Goal: Obtain resource: Download file/media

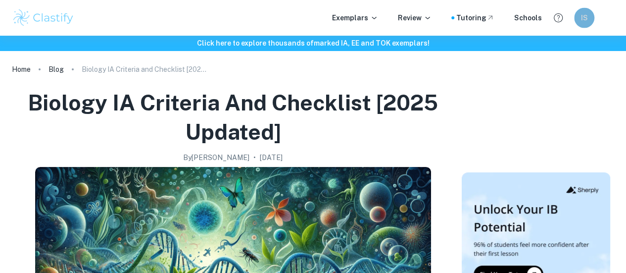
click at [590, 21] on div "IS" at bounding box center [584, 18] width 20 height 20
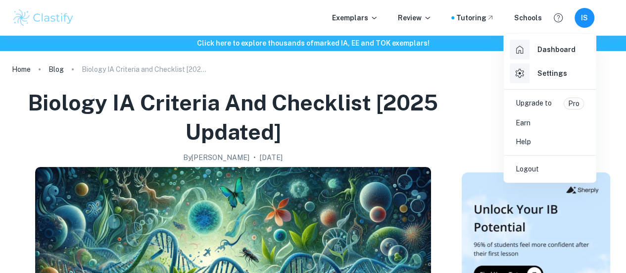
click at [454, 84] on div at bounding box center [313, 136] width 626 height 273
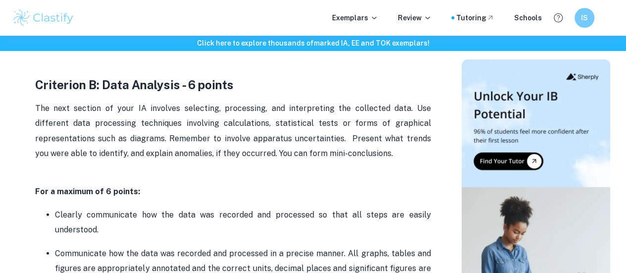
scroll to position [1151, 0]
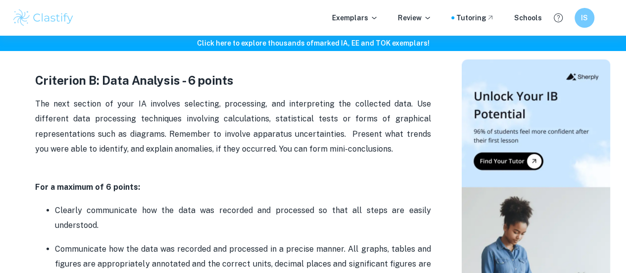
click at [319, 45] on h6 "Click here to explore thousands of marked IA, EE and TOK exemplars !" at bounding box center [313, 43] width 622 height 11
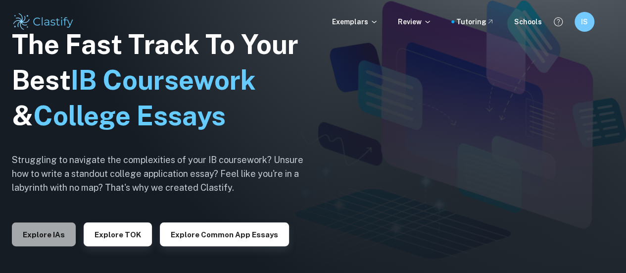
click at [44, 229] on button "Explore IAs" at bounding box center [44, 234] width 64 height 24
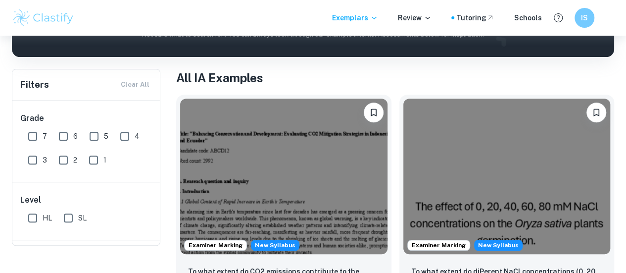
scroll to position [181, 0]
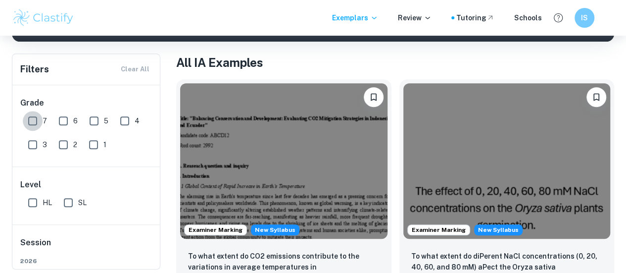
click at [33, 123] on input "7" at bounding box center [33, 121] width 20 height 20
checkbox input "true"
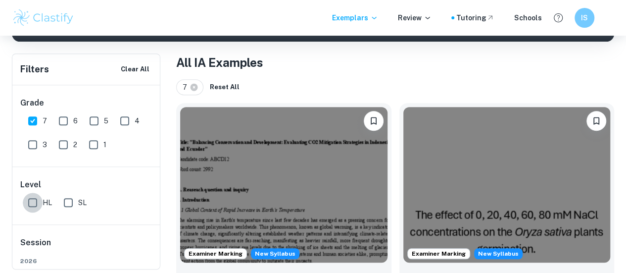
click at [33, 203] on input "HL" at bounding box center [33, 203] width 20 height 20
checkbox input "true"
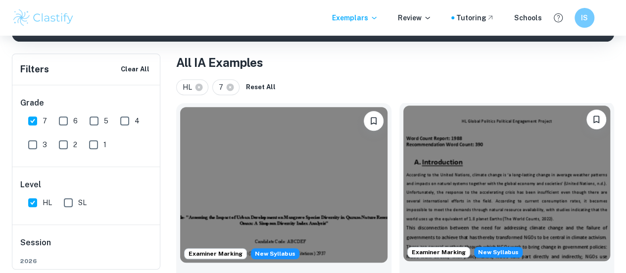
click at [403, 158] on img at bounding box center [506, 182] width 207 height 155
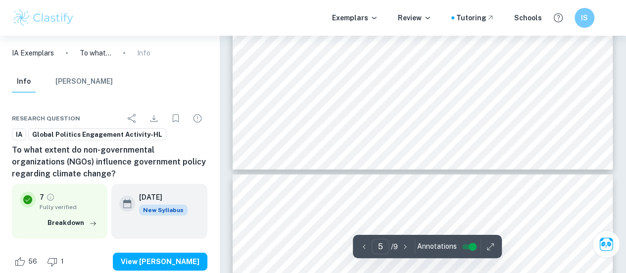
scroll to position [2404, 0]
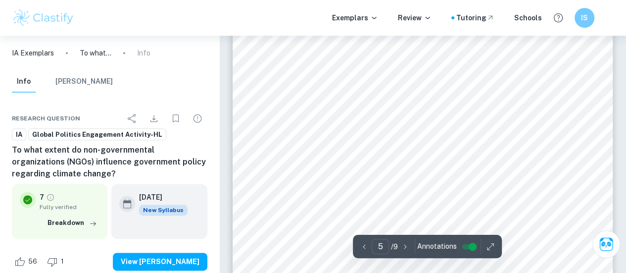
type input "1"
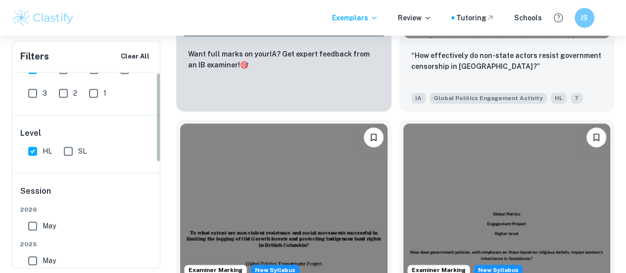
scroll to position [45, 0]
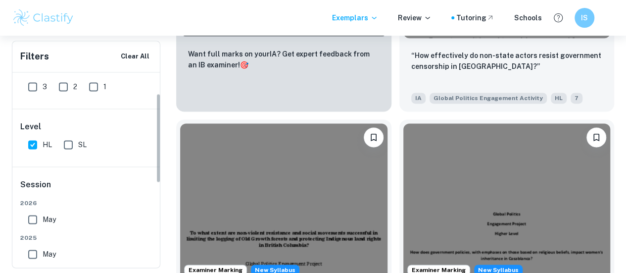
drag, startPoint x: 157, startPoint y: 99, endPoint x: 147, endPoint y: 119, distance: 22.4
click at [147, 119] on div "Grade 7 6 5 4 3 2 1 Level HL SL Session [DATE] [DATE] [DATE] May [DATE] May [DA…" at bounding box center [86, 169] width 148 height 195
click at [33, 253] on input "May" at bounding box center [33, 254] width 20 height 20
checkbox input "true"
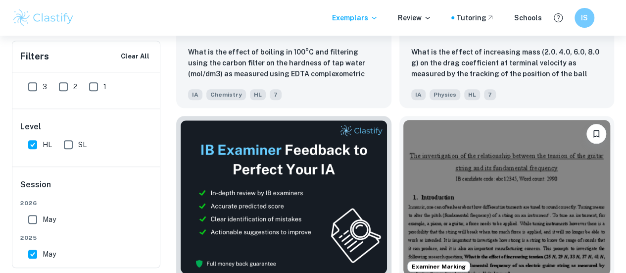
scroll to position [413, 0]
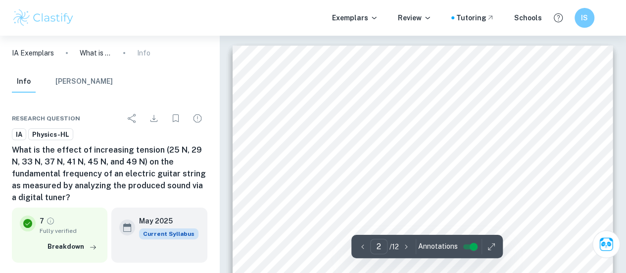
type input "1"
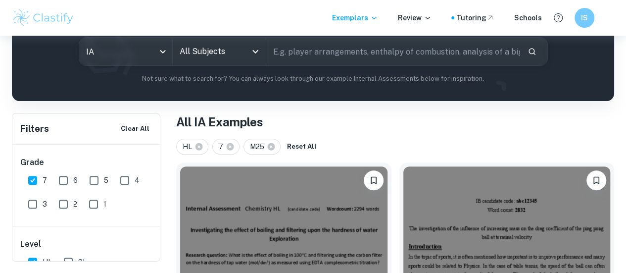
scroll to position [25, 0]
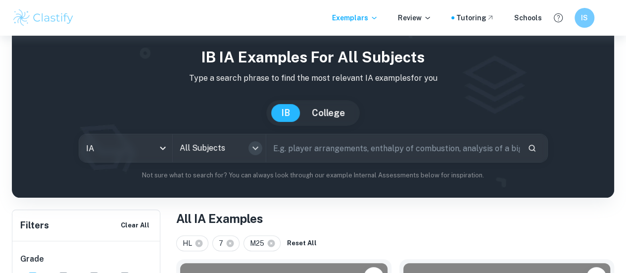
click at [260, 148] on icon "Open" at bounding box center [255, 148] width 12 height 12
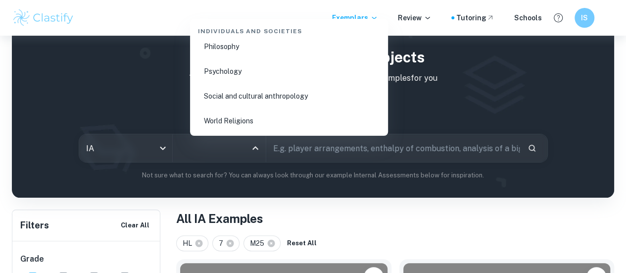
scroll to position [1475, 0]
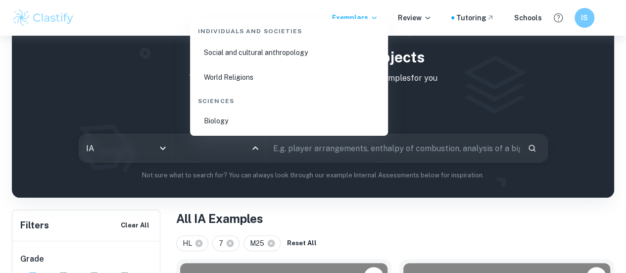
click at [237, 123] on li "Biology" at bounding box center [289, 120] width 190 height 23
type input "Biology"
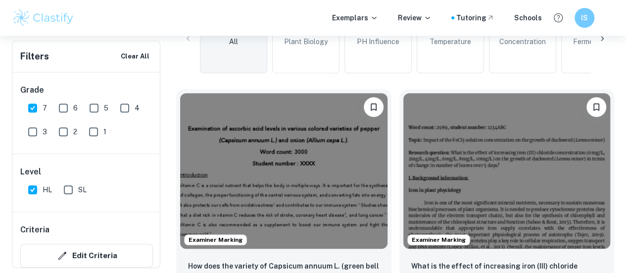
scroll to position [297, 0]
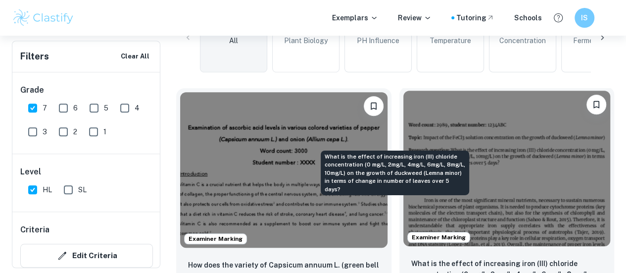
click at [411, 258] on p "What is the effect of increasing iron (III) chloride concentration (0 mg/L, 2mg…" at bounding box center [507, 275] width 192 height 34
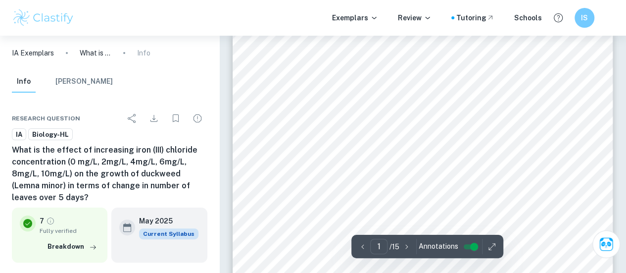
scroll to position [5, 0]
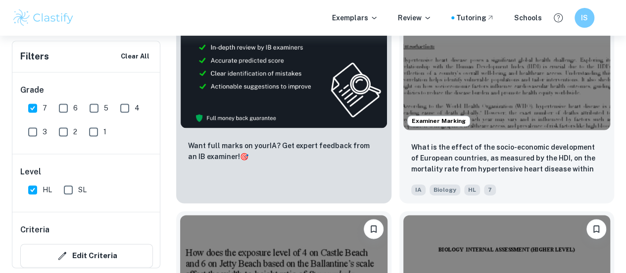
scroll to position [656, 0]
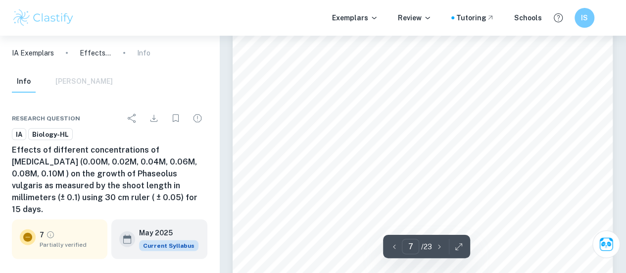
scroll to position [3166, 0]
click at [608, 104] on div "6 increases nutrient uptake. To avoid variations in plant growth, all the setup…" at bounding box center [423, 165] width 380 height 492
click at [593, 160] on div "8 Experimental procedure 1. Using masking tape, label one planting box as 0.00M…" at bounding box center [423, 228] width 380 height 492
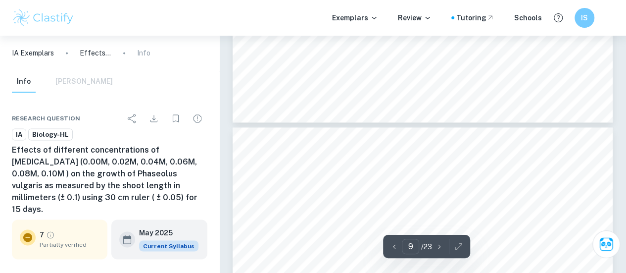
type input "10"
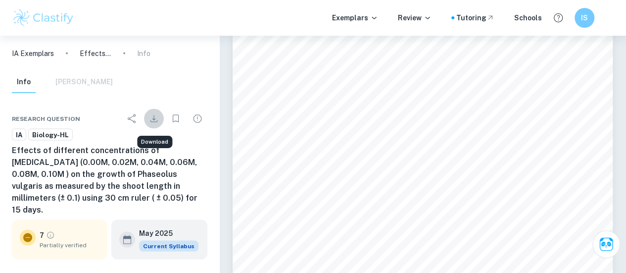
click at [152, 122] on icon "Download" at bounding box center [154, 118] width 12 height 12
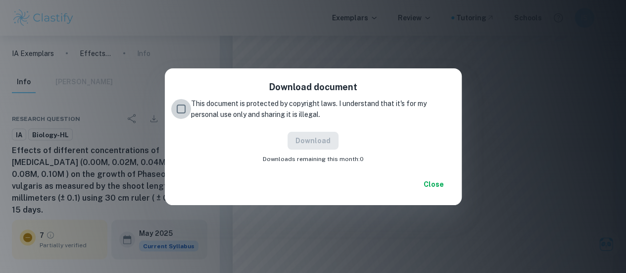
click at [182, 109] on input "This document is protected by copyright laws. I understand that it's for my per…" at bounding box center [181, 109] width 20 height 20
checkbox input "true"
click at [334, 144] on button "Download" at bounding box center [313, 141] width 51 height 18
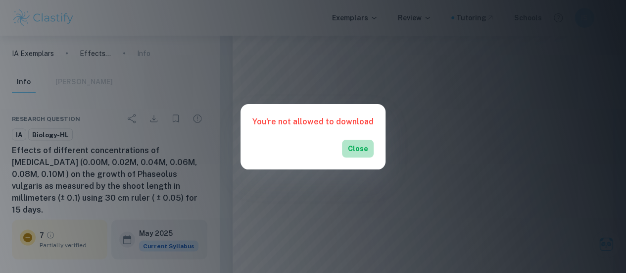
click at [355, 149] on button "Close" at bounding box center [358, 149] width 32 height 18
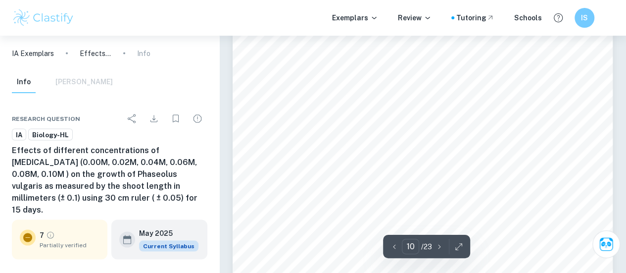
click at [612, 97] on div "9 Safety, ethical, and environmental considerations Environmental When [MEDICAL…" at bounding box center [423, 150] width 380 height 492
click at [593, 142] on div "6 increases nutrient uptake. To avoid variations in plant growth, all the setup…" at bounding box center [423, 185] width 380 height 492
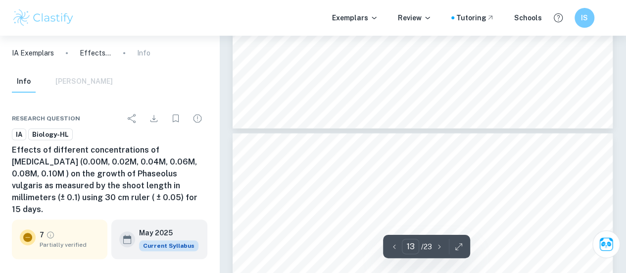
scroll to position [5977, 0]
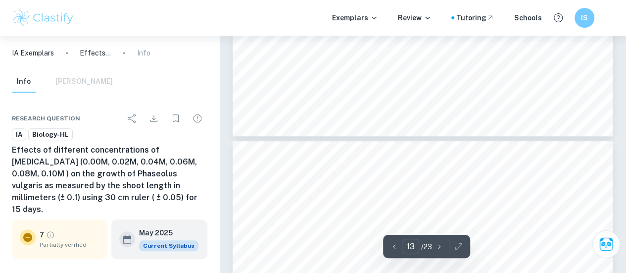
type input "12"
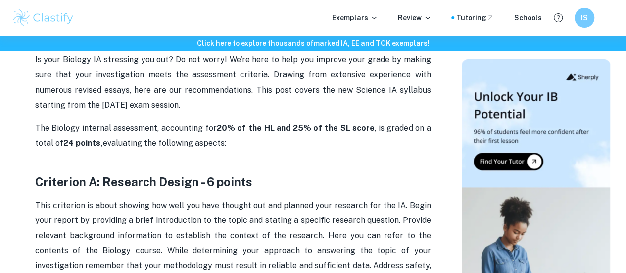
scroll to position [186, 0]
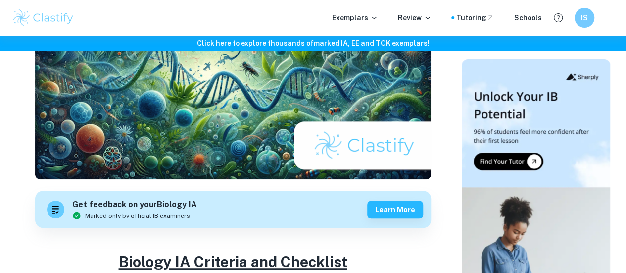
click at [349, 44] on h6 "Click here to explore thousands of marked IA, EE and TOK exemplars !" at bounding box center [313, 43] width 622 height 11
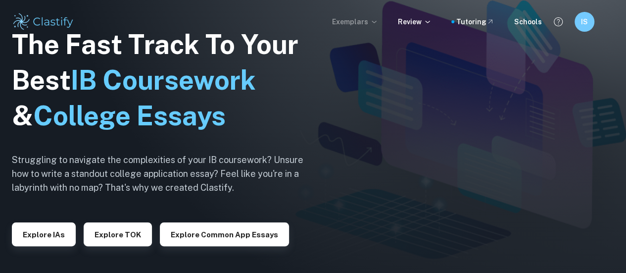
click at [378, 18] on icon at bounding box center [374, 22] width 8 height 8
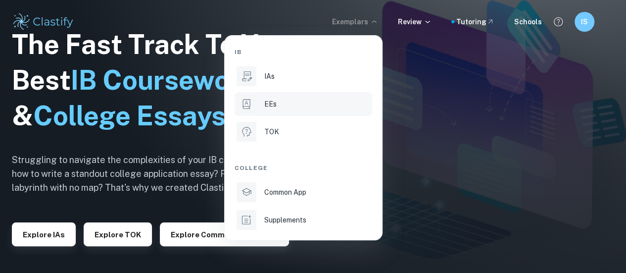
click at [285, 103] on div "EEs" at bounding box center [317, 103] width 106 height 11
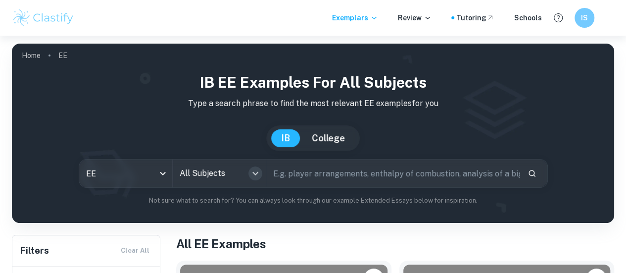
click at [261, 174] on icon "Open" at bounding box center [255, 173] width 12 height 12
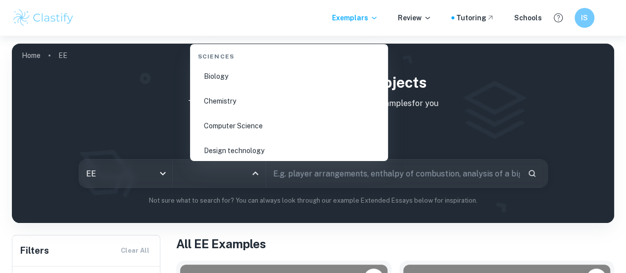
scroll to position [1442, 0]
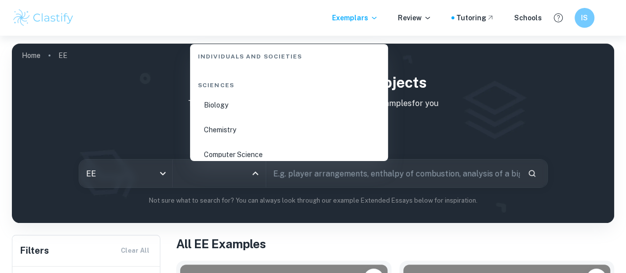
click at [238, 103] on li "Biology" at bounding box center [289, 105] width 190 height 23
type input "Biology"
click at [238, 103] on p "Type a search phrase to find the most relevant EE examples for you" at bounding box center [313, 103] width 586 height 12
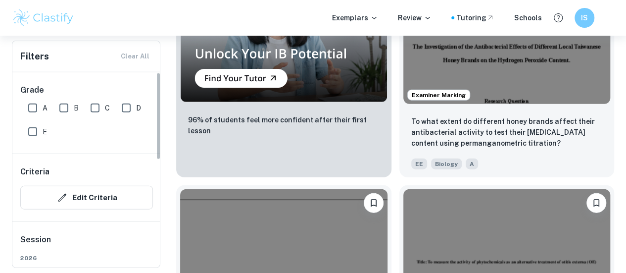
drag, startPoint x: 159, startPoint y: 81, endPoint x: 169, endPoint y: -23, distance: 104.4
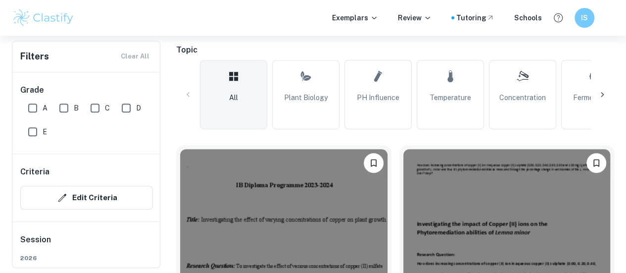
scroll to position [197, 0]
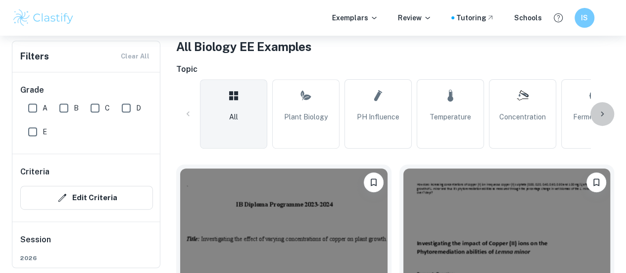
click at [601, 114] on icon at bounding box center [602, 114] width 10 height 10
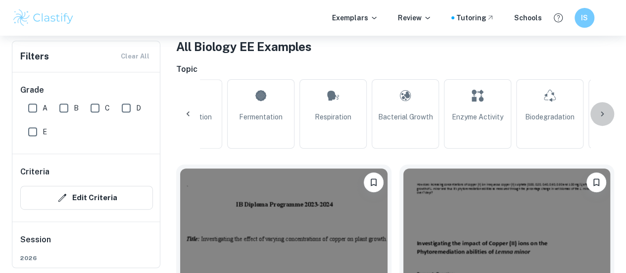
click at [601, 114] on icon at bounding box center [602, 114] width 10 height 10
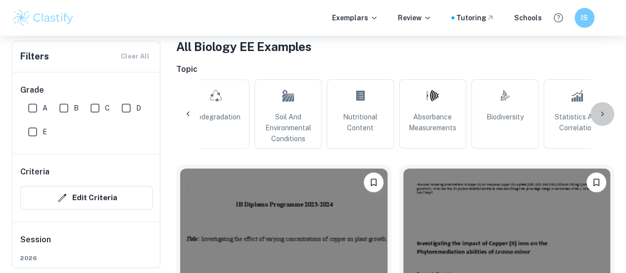
click at [601, 114] on icon at bounding box center [602, 114] width 10 height 10
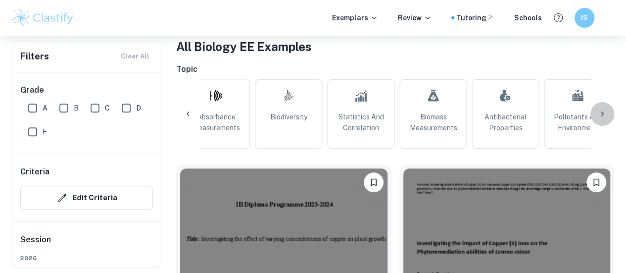
click at [601, 114] on icon at bounding box center [602, 114] width 10 height 10
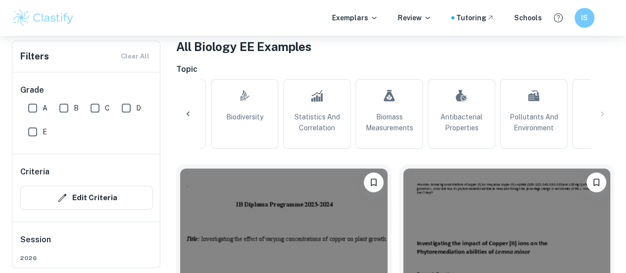
scroll to position [0, 977]
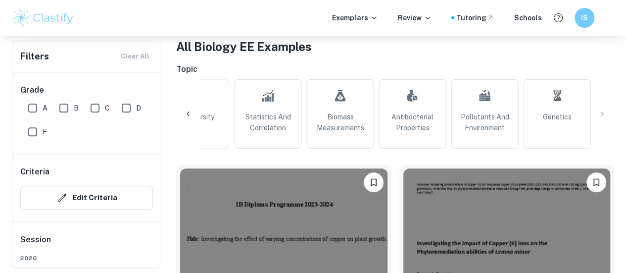
click at [601, 114] on div "All Plant Biology pH Influence Temperature Concentration Fermentation Respirati…" at bounding box center [395, 113] width 438 height 69
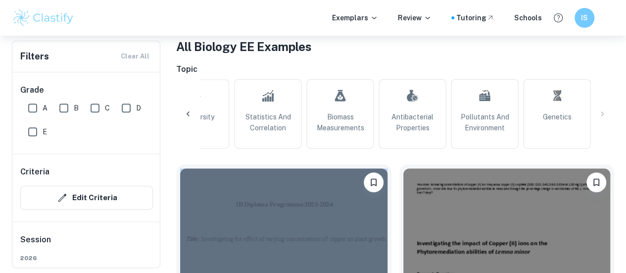
click at [601, 114] on div "All Plant Biology pH Influence Temperature Concentration Fermentation Respirati…" at bounding box center [395, 113] width 438 height 69
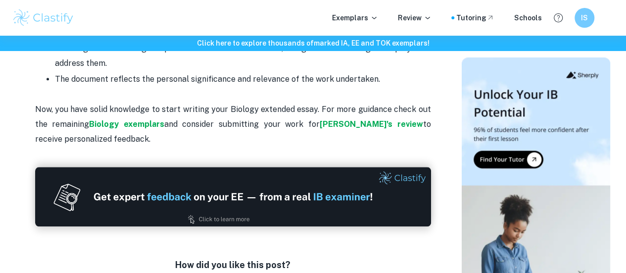
scroll to position [2365, 0]
